Goal: Navigation & Orientation: Find specific page/section

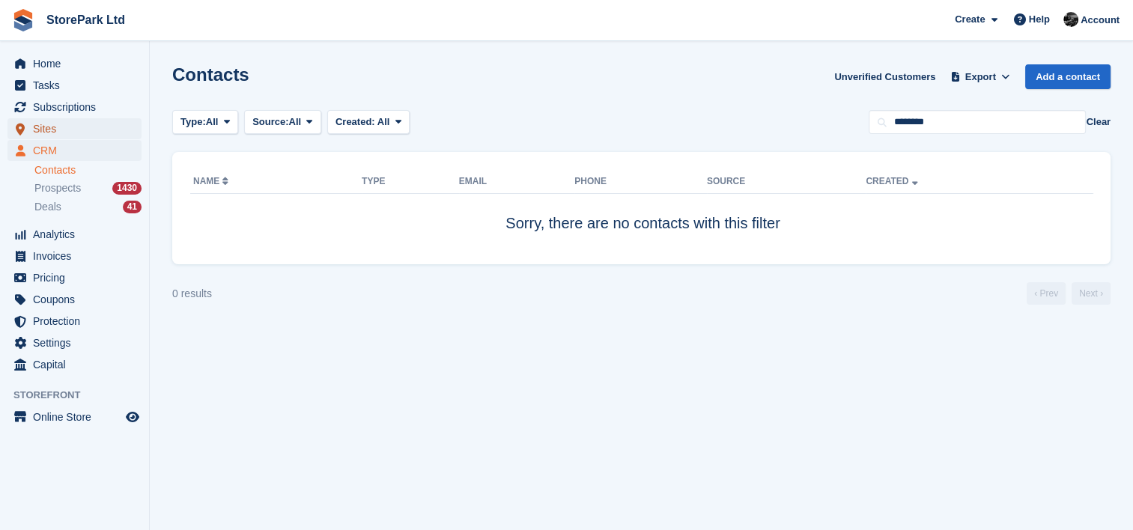
click at [64, 126] on span "Sites" at bounding box center [78, 128] width 90 height 21
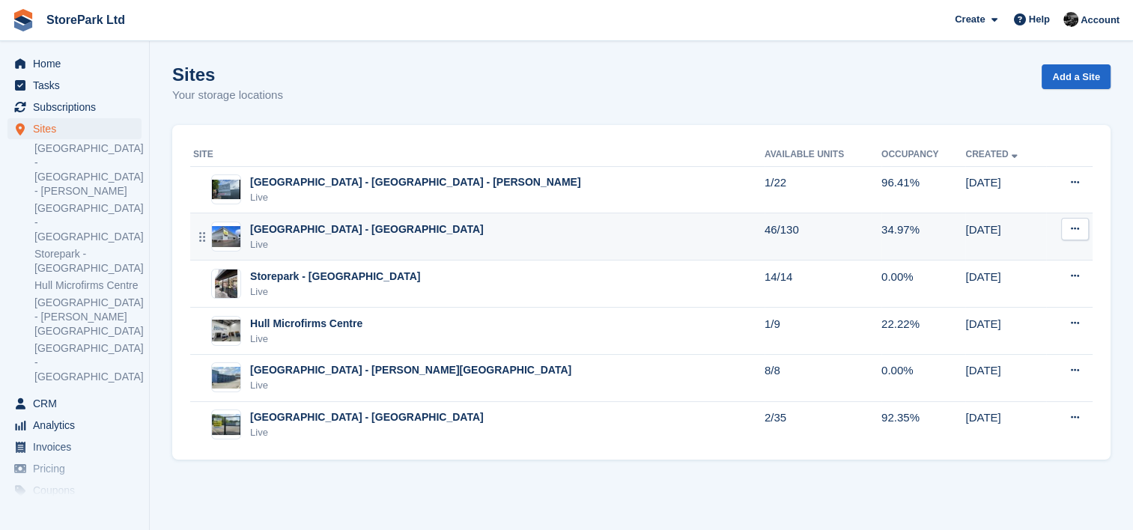
click at [350, 232] on div "[GEOGRAPHIC_DATA] - [GEOGRAPHIC_DATA]" at bounding box center [367, 230] width 234 height 16
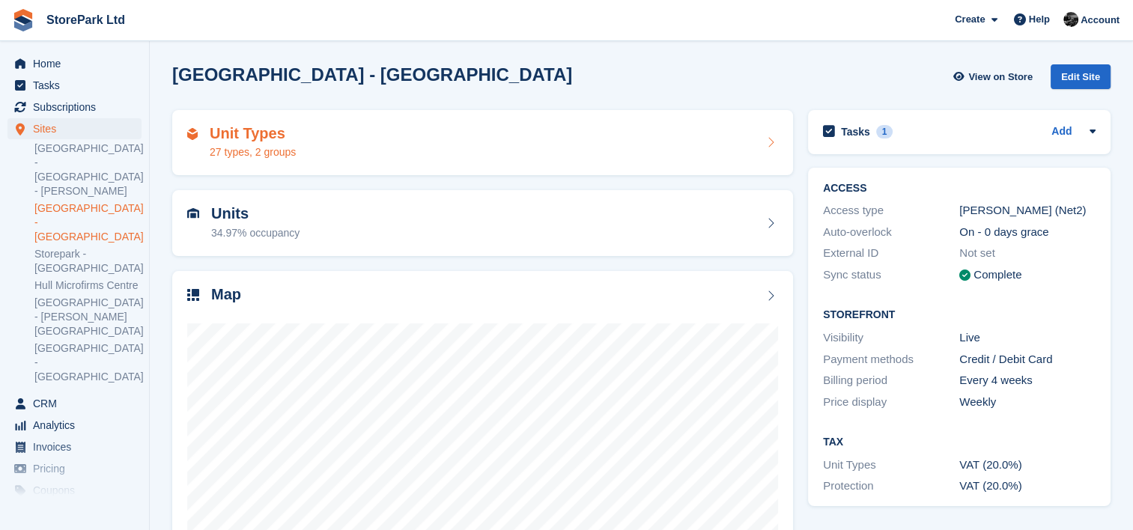
click at [389, 146] on div "Unit Types 27 types, 2 groups" at bounding box center [482, 143] width 591 height 36
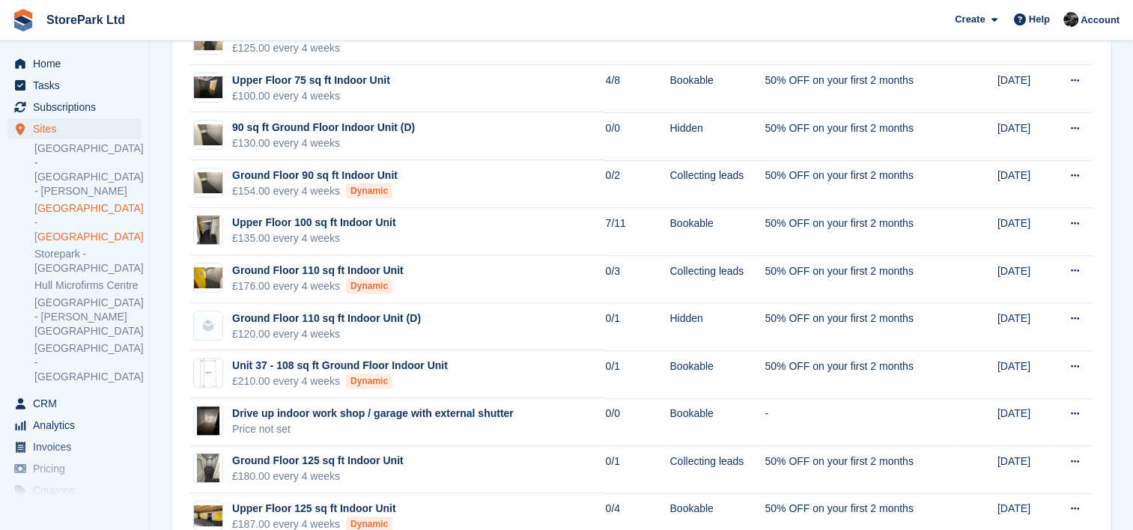
scroll to position [515, 0]
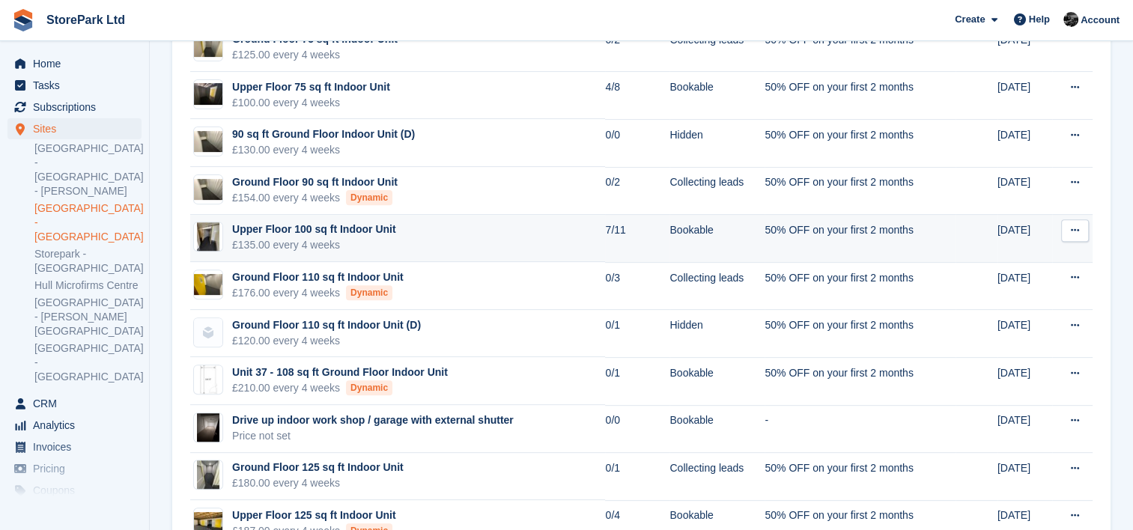
click at [342, 222] on div "Upper Floor 100 sq ft Indoor Unit" at bounding box center [314, 230] width 164 height 16
